Goal: Task Accomplishment & Management: Use online tool/utility

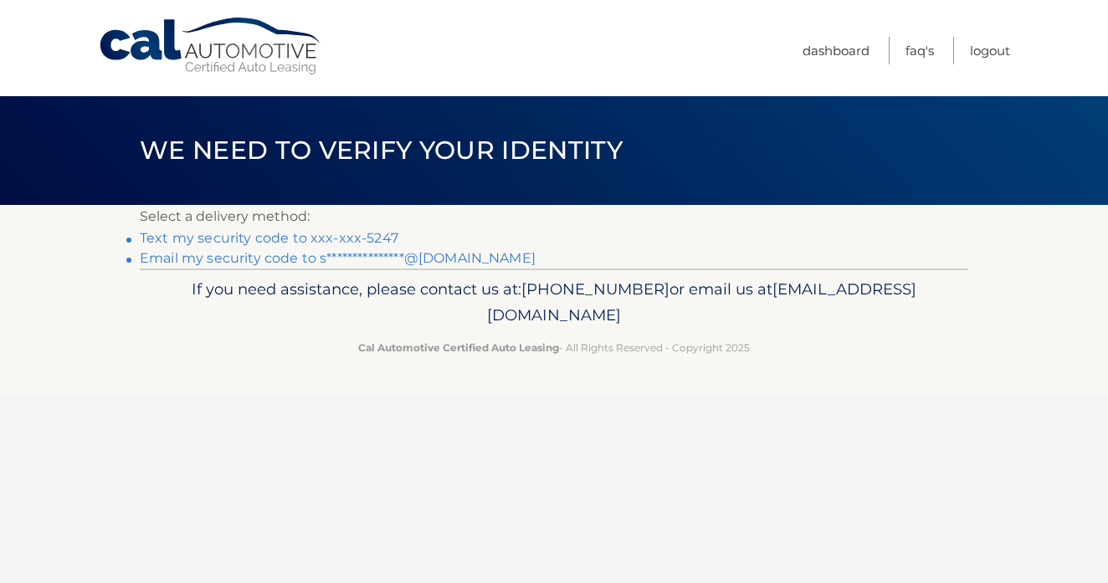
click at [362, 241] on link "Text my security code to xxx-xxx-5247" at bounding box center [269, 238] width 259 height 16
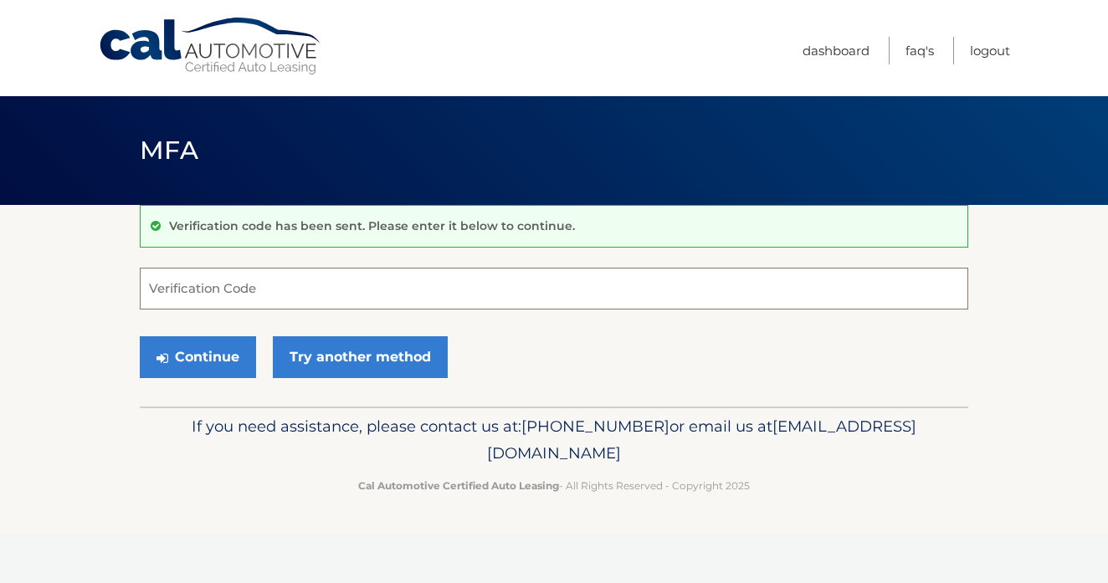
click at [254, 294] on input "Verification Code" at bounding box center [554, 289] width 829 height 42
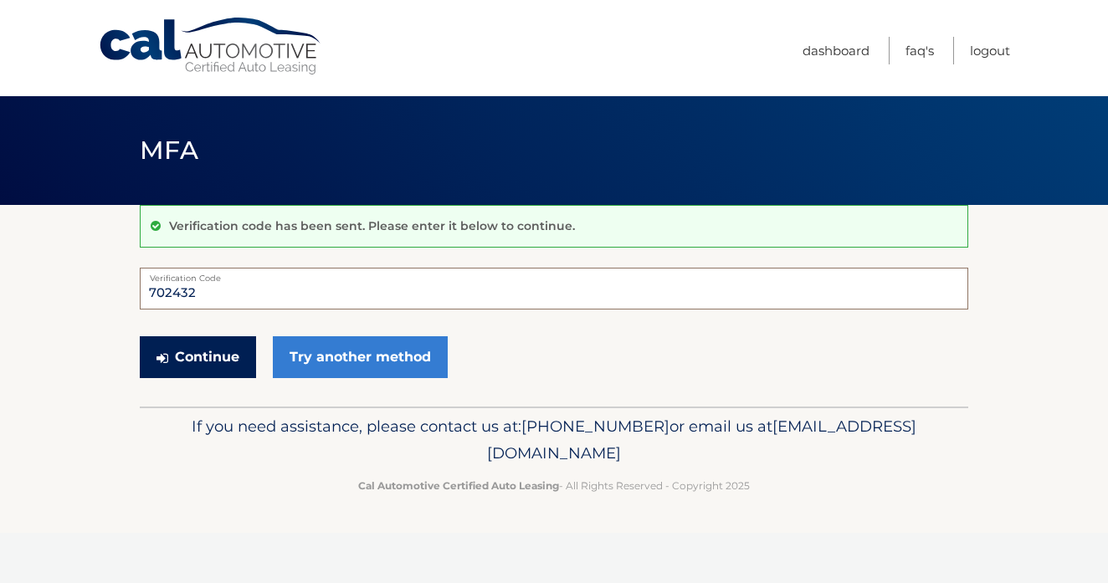
type input "702432"
click at [225, 351] on button "Continue" at bounding box center [198, 357] width 116 height 42
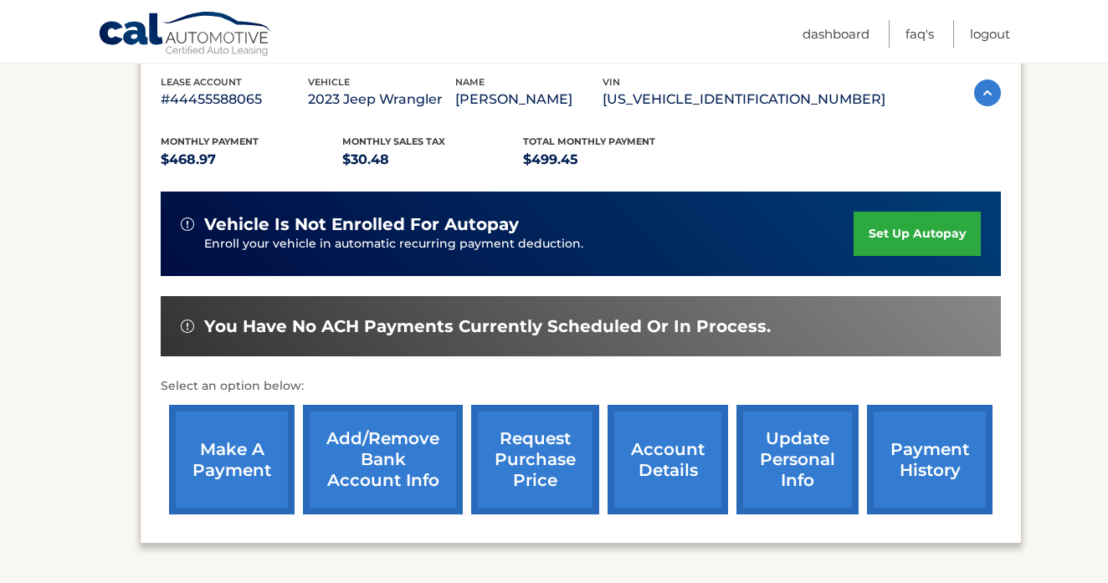
scroll to position [307, 0]
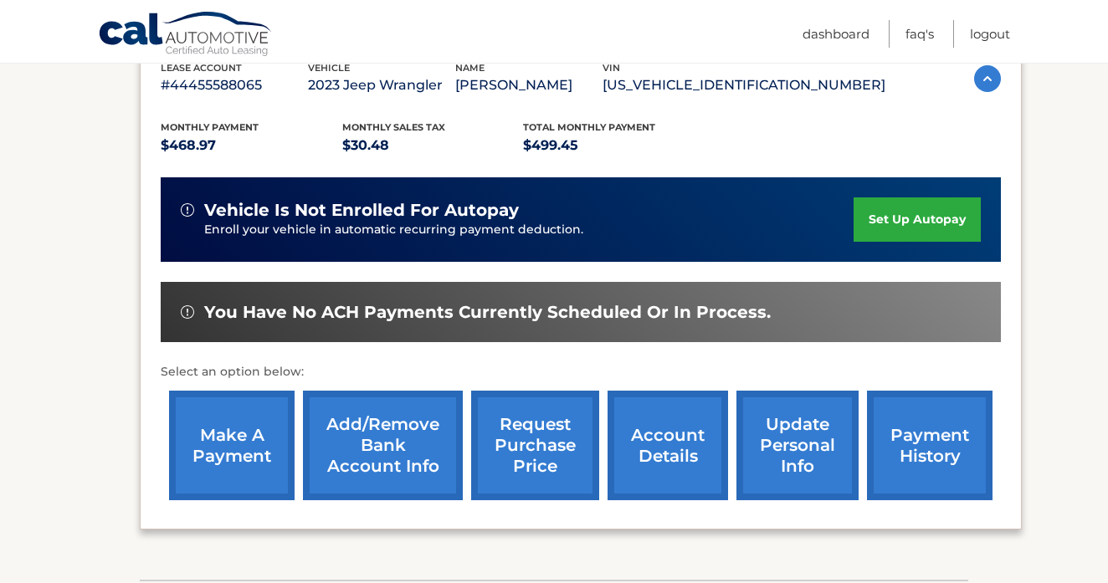
click at [245, 474] on link "make a payment" at bounding box center [232, 446] width 126 height 110
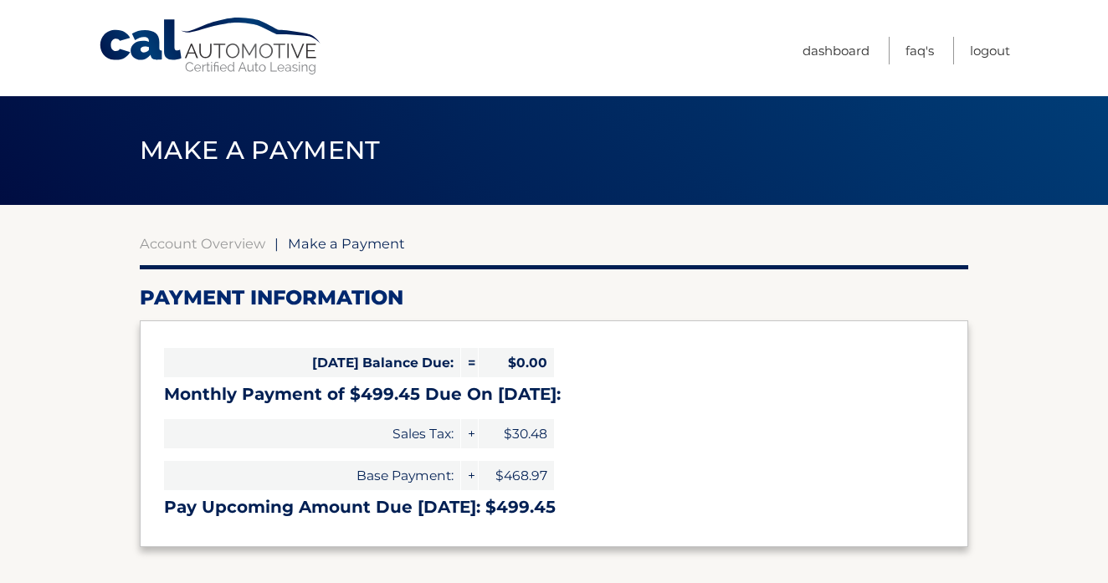
select select "NzE5YmQxODktY2Y2Mi00Y2ZkLWJjYWEtMDliYjViZmM2MjE0"
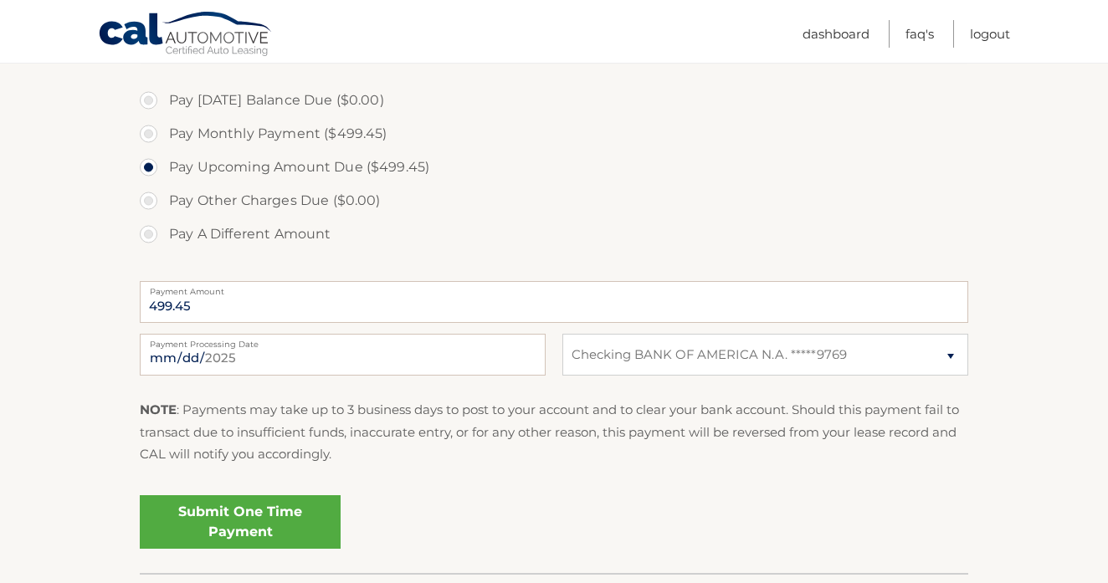
scroll to position [508, 0]
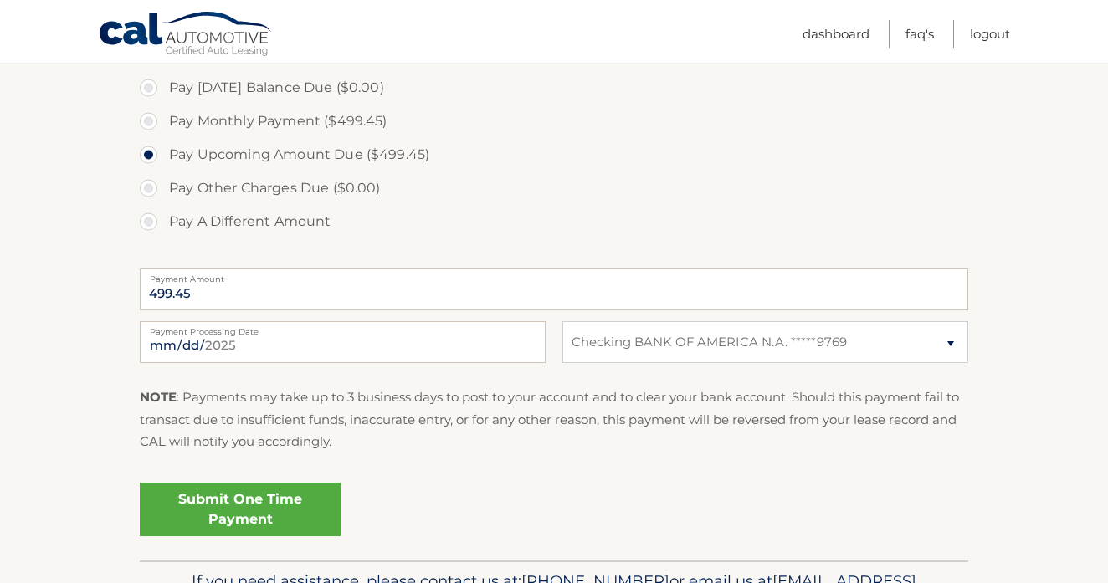
click at [244, 507] on link "Submit One Time Payment" at bounding box center [240, 510] width 201 height 54
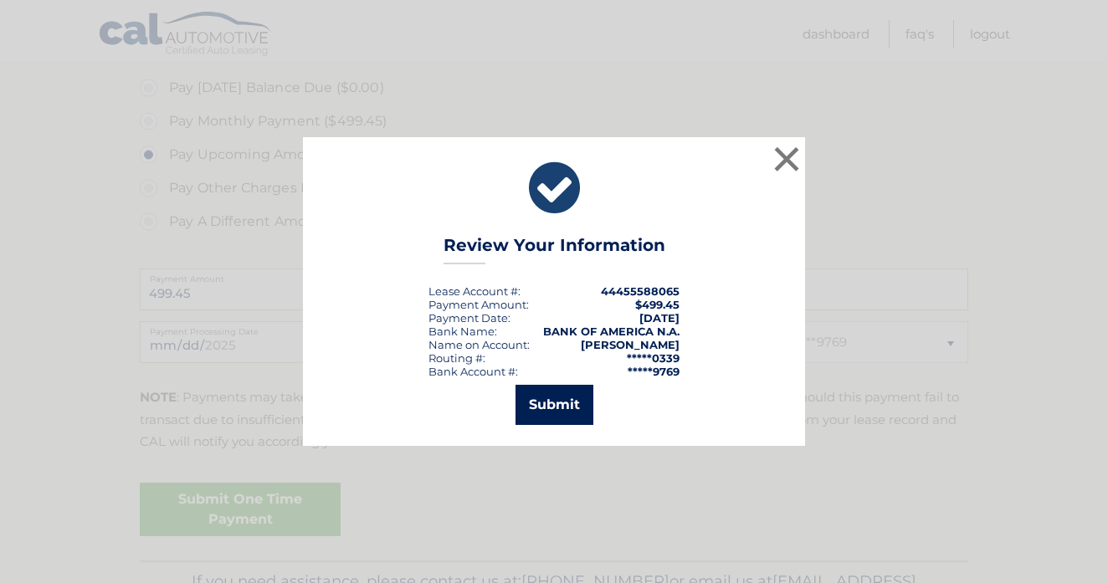
click at [550, 397] on button "Submit" at bounding box center [555, 405] width 78 height 40
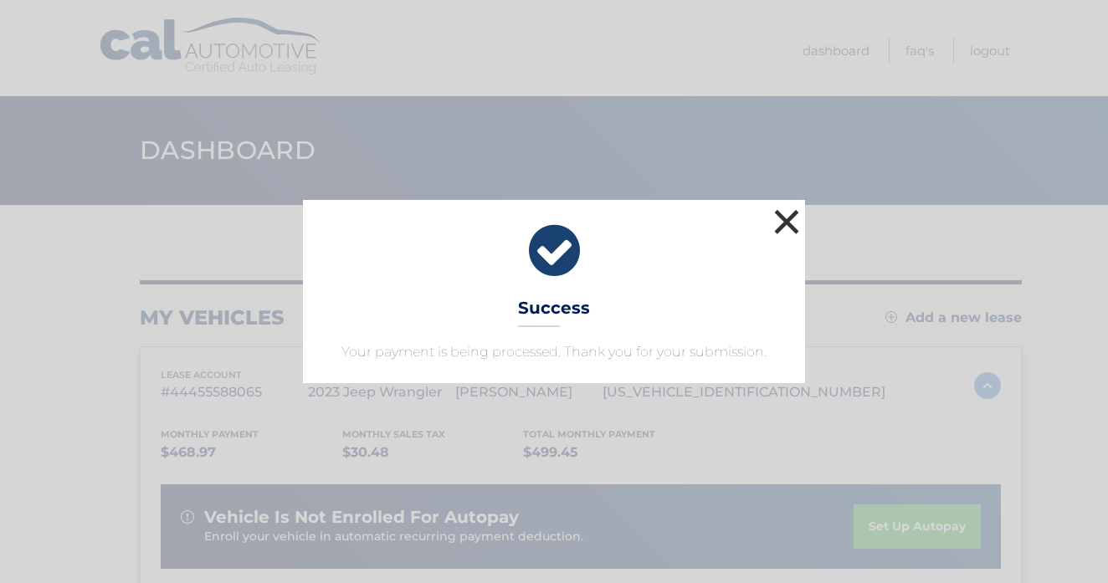
click at [784, 228] on button "×" at bounding box center [786, 221] width 33 height 33
